Goal: Find specific page/section: Find specific page/section

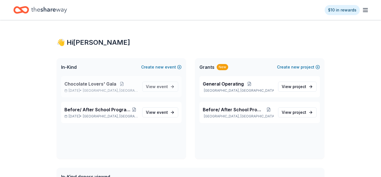
click at [74, 83] on span "Chocolate Lovers' Gala" at bounding box center [90, 83] width 52 height 7
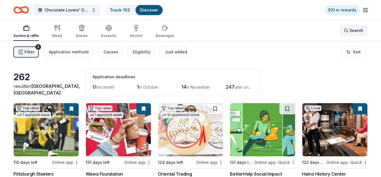
click at [353, 29] on span "Search" at bounding box center [356, 30] width 14 height 7
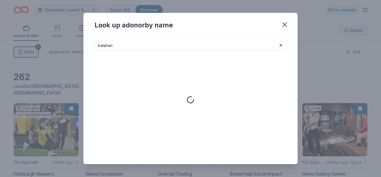
type input "kalahari"
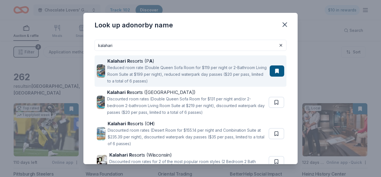
click at [122, 61] on strong "Kalahari" at bounding box center [116, 61] width 18 height 6
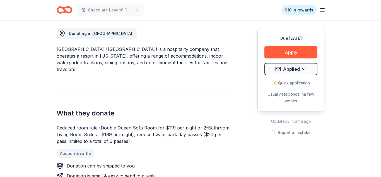
scroll to position [156, 0]
